Goal: Transaction & Acquisition: Purchase product/service

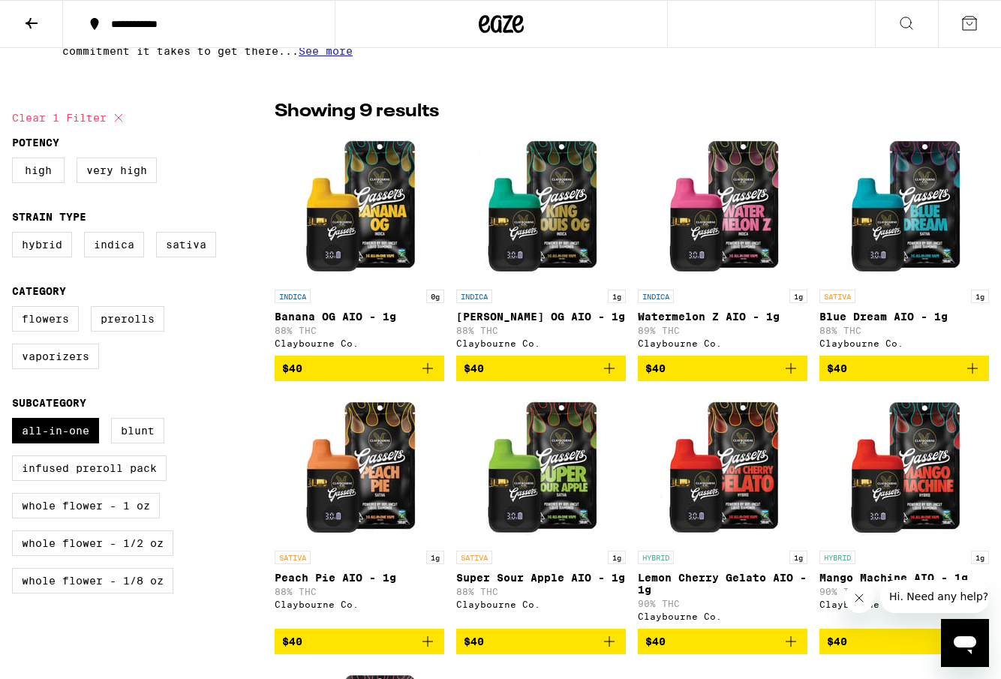
scroll to position [351, 0]
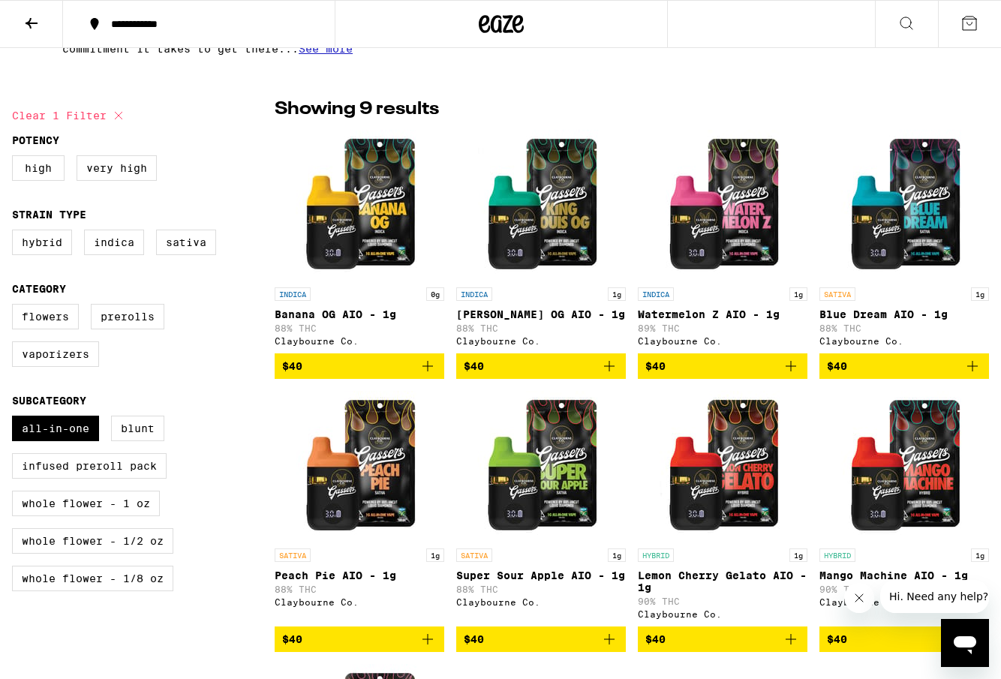
click at [110, 112] on icon at bounding box center [119, 116] width 18 height 18
checkbox input "false"
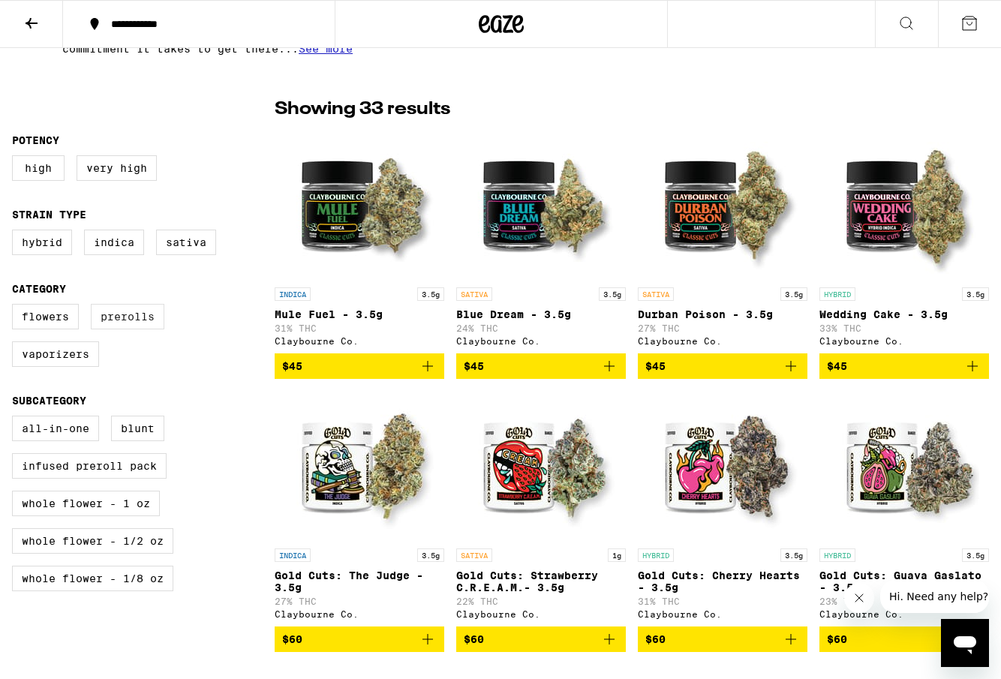
click at [108, 326] on label "Prerolls" at bounding box center [128, 317] width 74 height 26
click at [16, 307] on input "Prerolls" at bounding box center [15, 306] width 1 height 1
checkbox input "true"
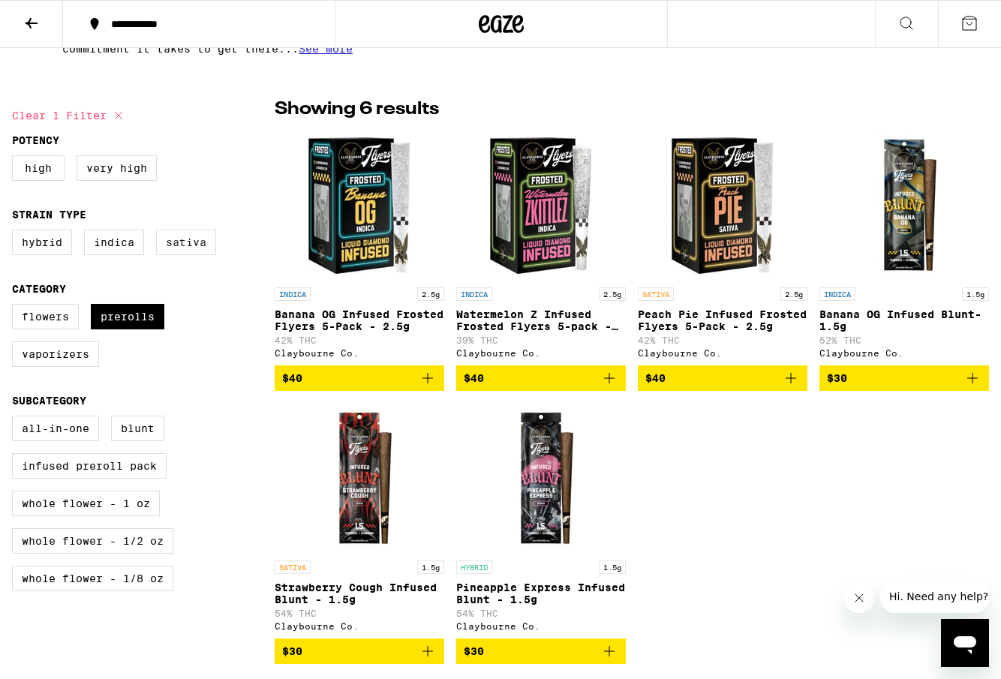
click at [186, 245] on label "Sativa" at bounding box center [186, 243] width 60 height 26
click at [16, 233] on input "Sativa" at bounding box center [15, 232] width 1 height 1
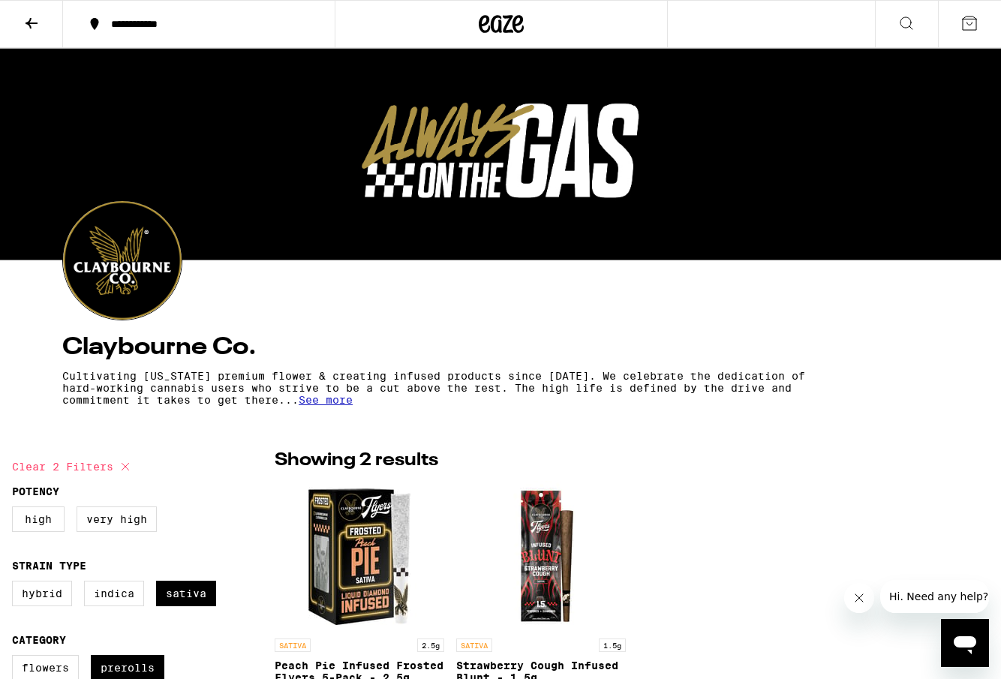
checkbox input "false"
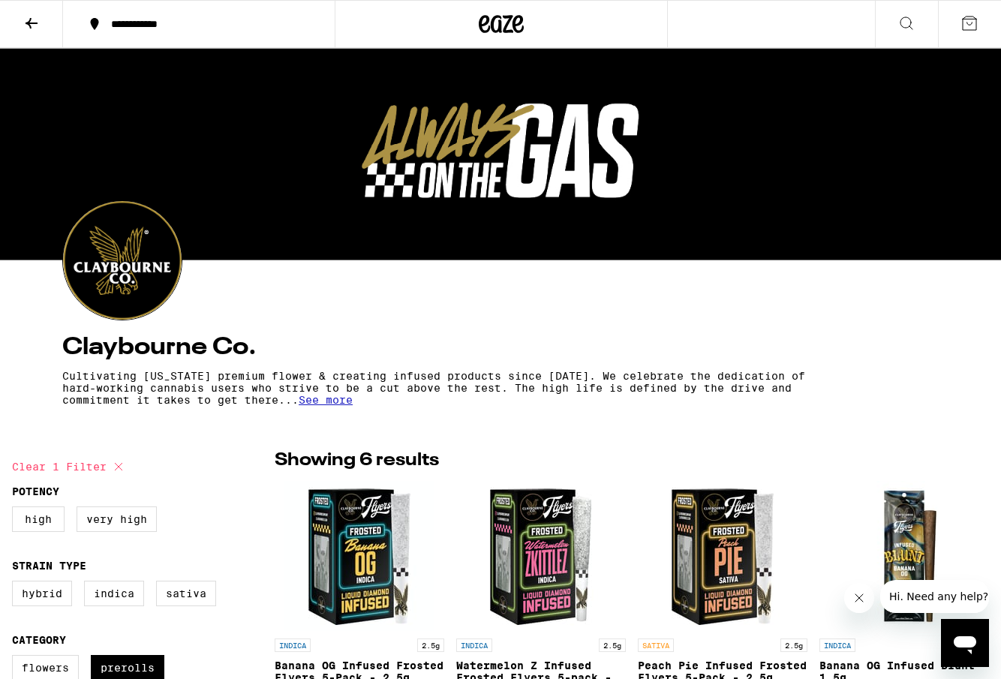
scroll to position [351, 0]
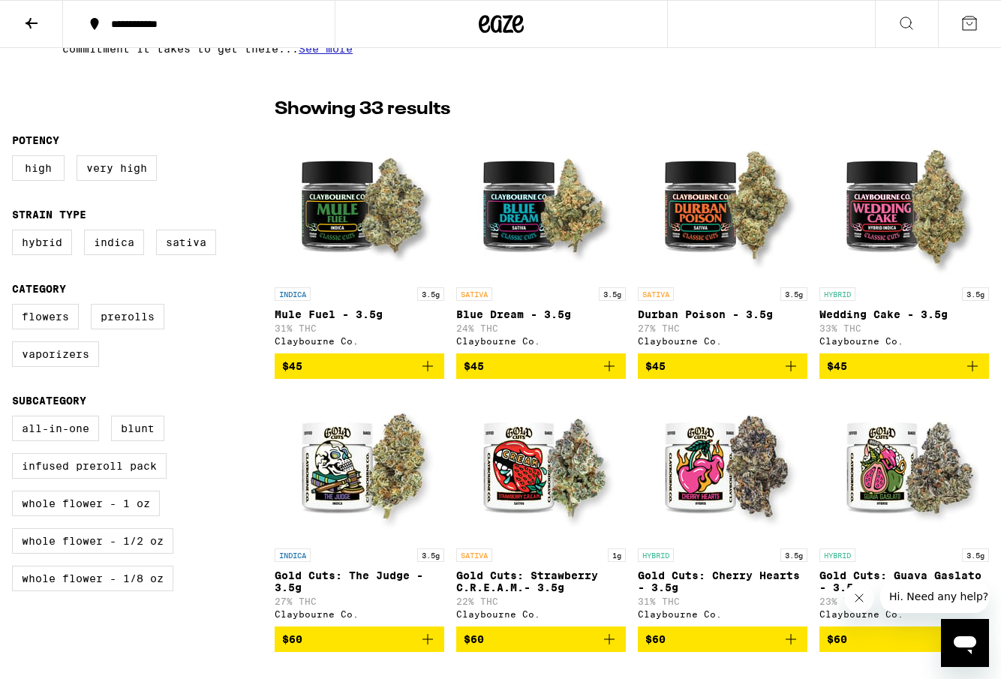
checkbox input "false"
checkbox input "true"
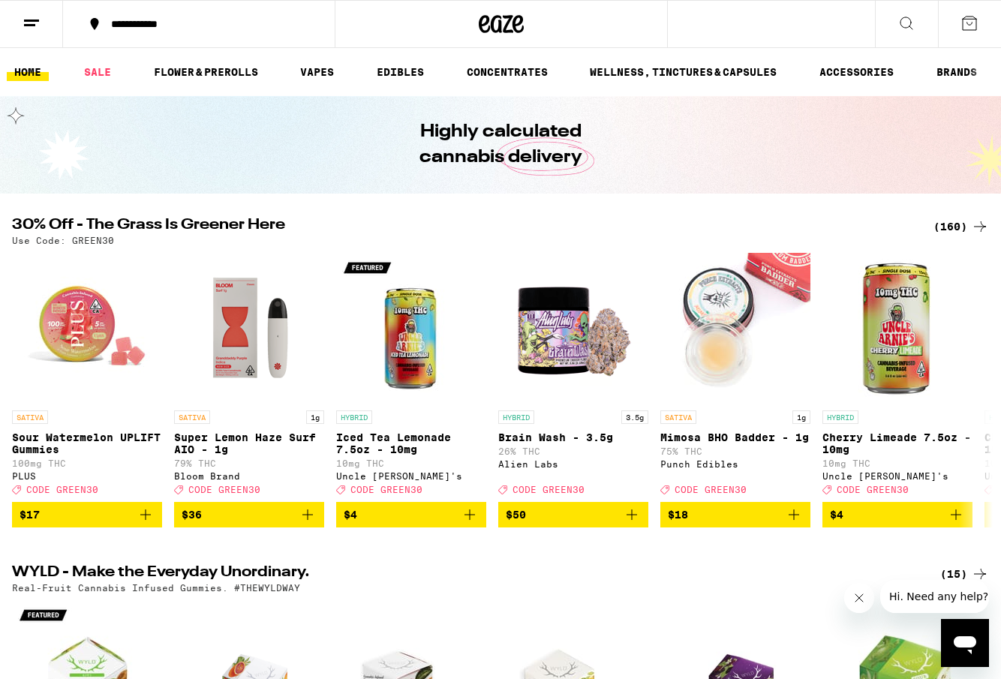
click at [941, 221] on div "(160)" at bounding box center [961, 227] width 56 height 18
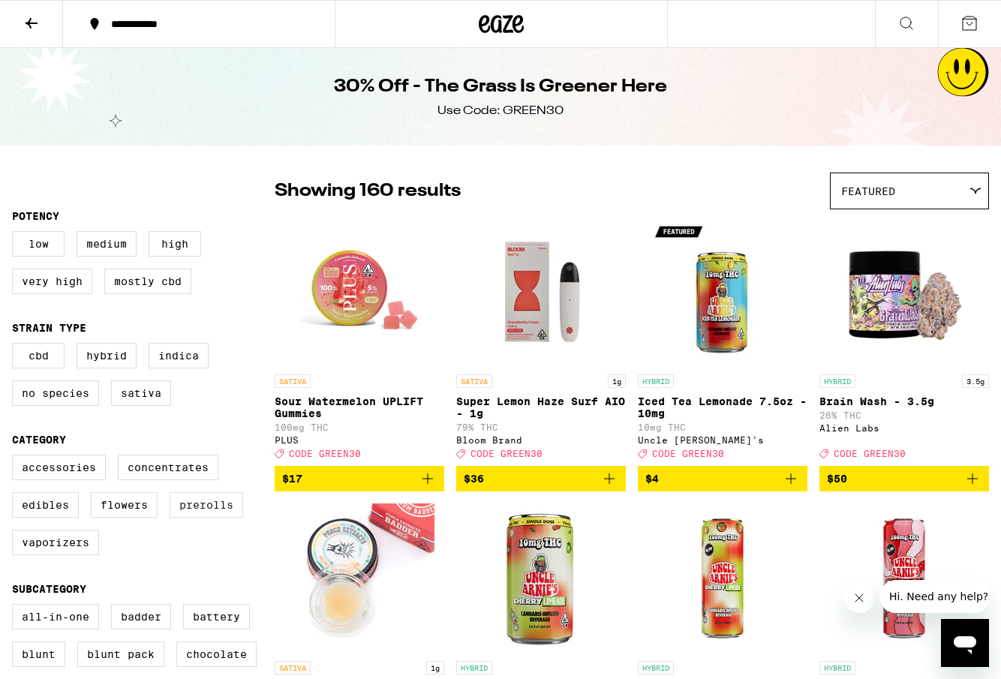
click at [176, 512] on label "Prerolls" at bounding box center [207, 505] width 74 height 26
click at [16, 458] on input "Prerolls" at bounding box center [15, 457] width 1 height 1
checkbox input "true"
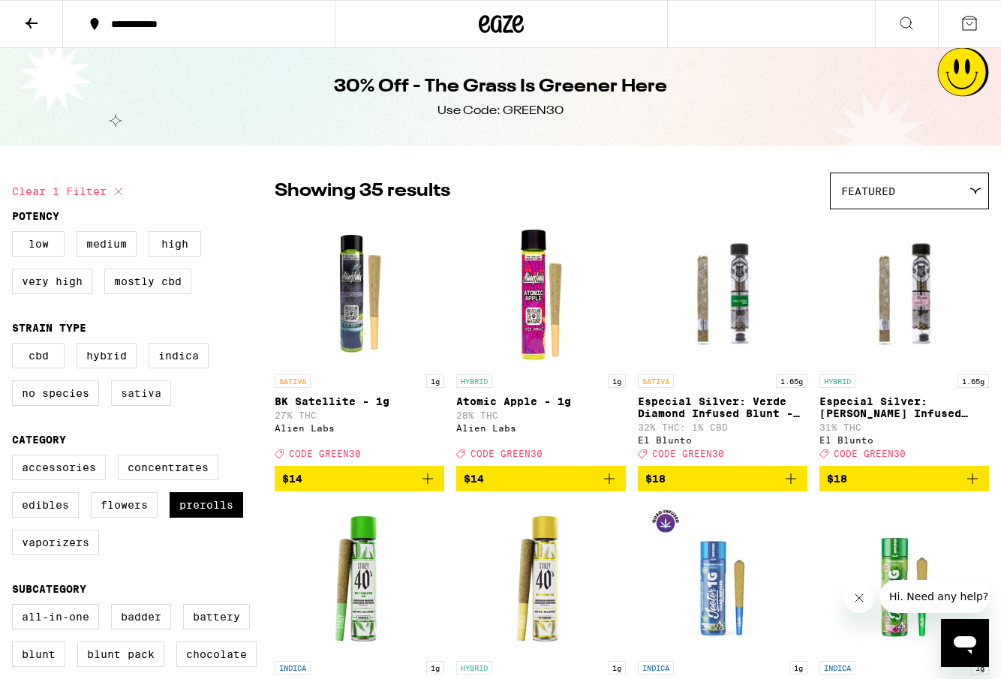
click at [137, 406] on label "Sativa" at bounding box center [141, 393] width 60 height 26
click at [16, 346] on input "Sativa" at bounding box center [15, 345] width 1 height 1
checkbox input "true"
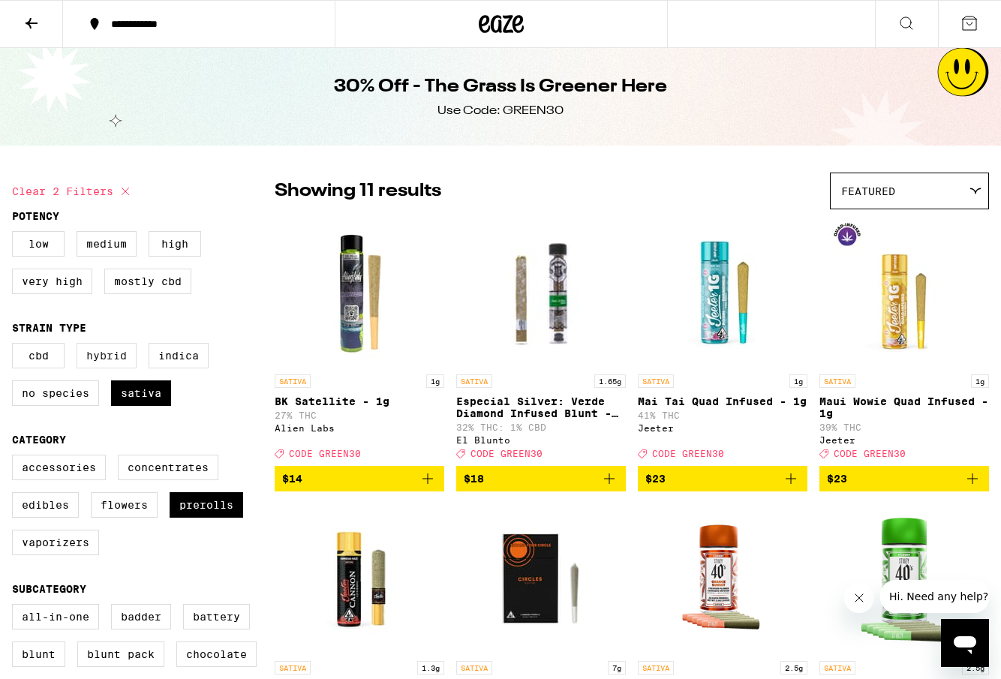
click at [116, 367] on label "Hybrid" at bounding box center [107, 356] width 60 height 26
click at [16, 346] on input "Hybrid" at bounding box center [15, 345] width 1 height 1
checkbox input "true"
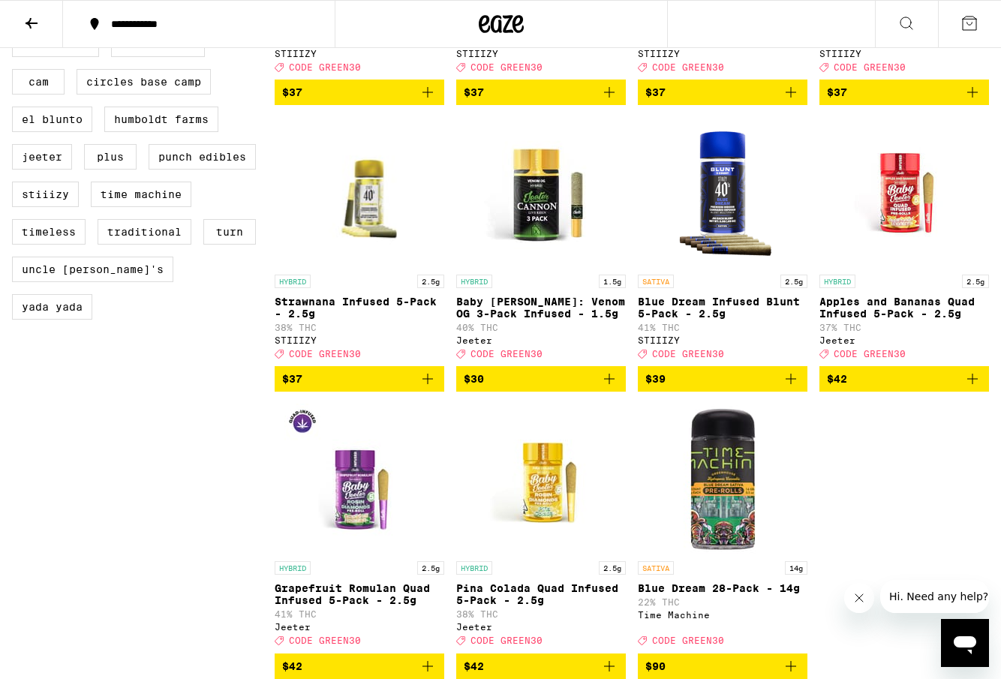
scroll to position [1404, 0]
